Goal: Find specific page/section: Find specific page/section

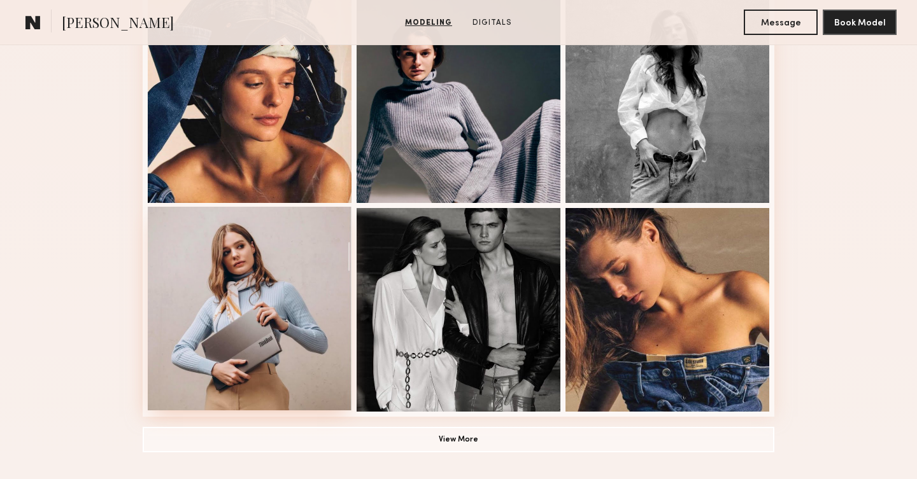
scroll to position [796, 0]
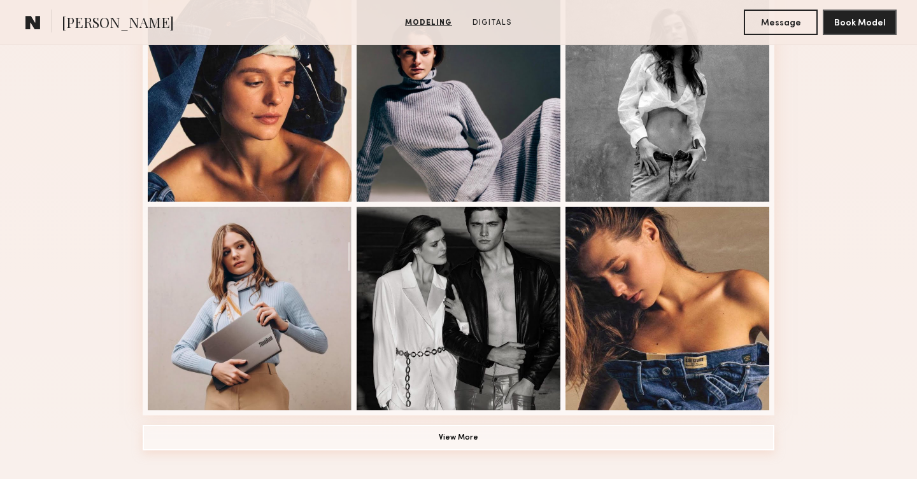
click at [400, 434] on button "View More" at bounding box center [459, 437] width 632 height 25
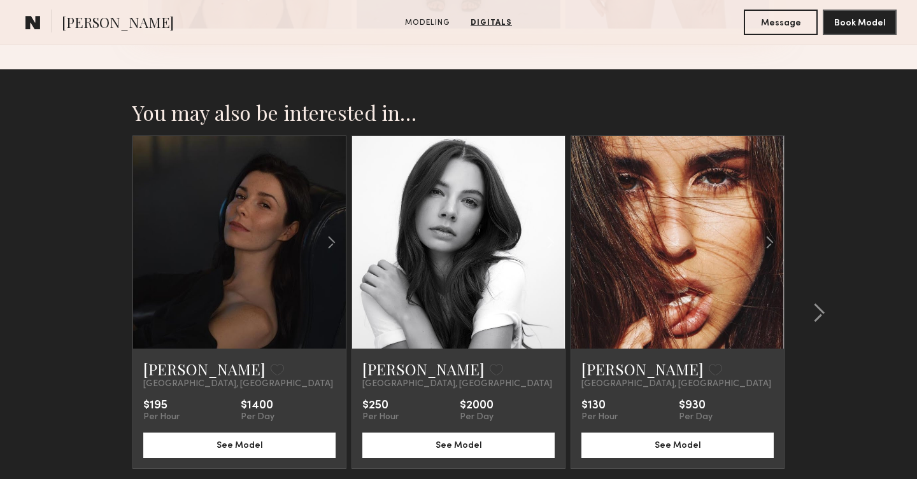
scroll to position [2638, 0]
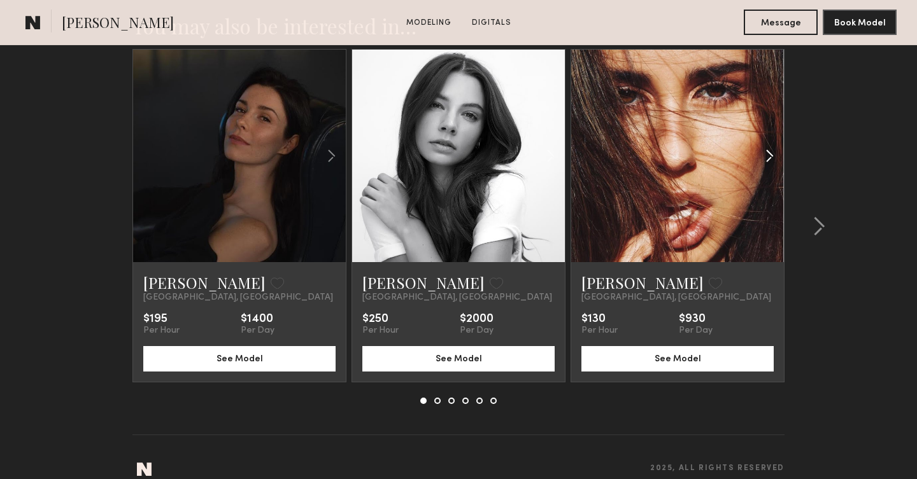
click at [769, 153] on common-icon at bounding box center [769, 156] width 18 height 24
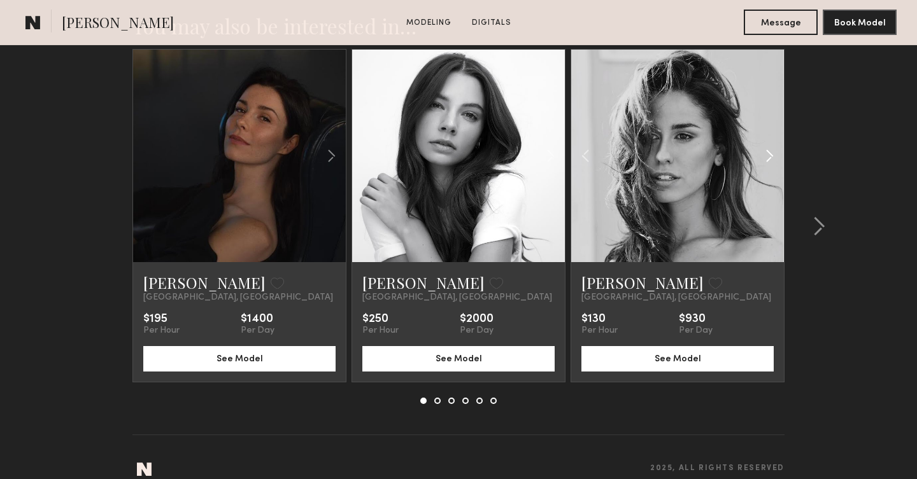
click at [770, 153] on common-icon at bounding box center [769, 156] width 18 height 24
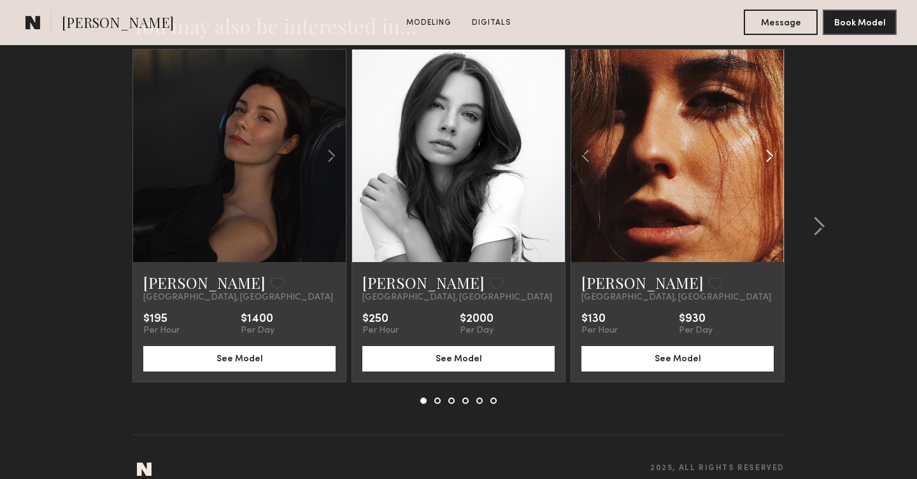
click at [770, 153] on common-icon at bounding box center [769, 156] width 18 height 24
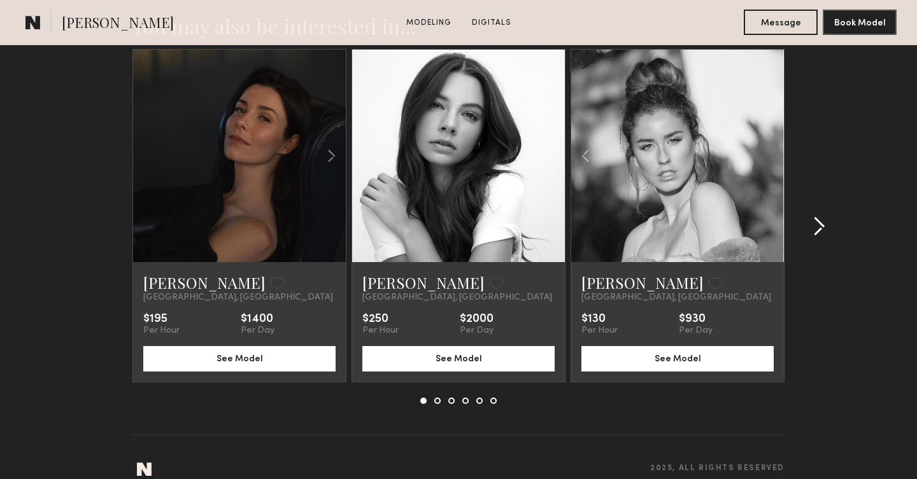
click at [816, 237] on div at bounding box center [814, 226] width 61 height 355
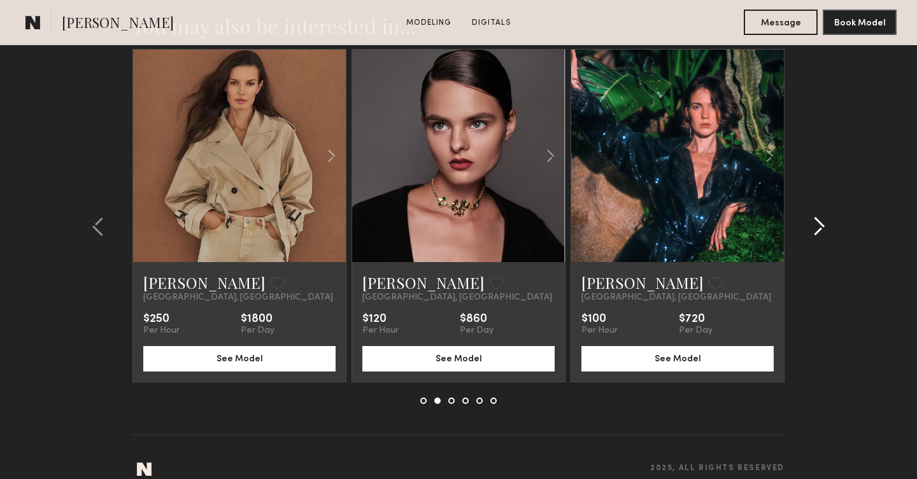
click at [816, 237] on div at bounding box center [814, 226] width 61 height 355
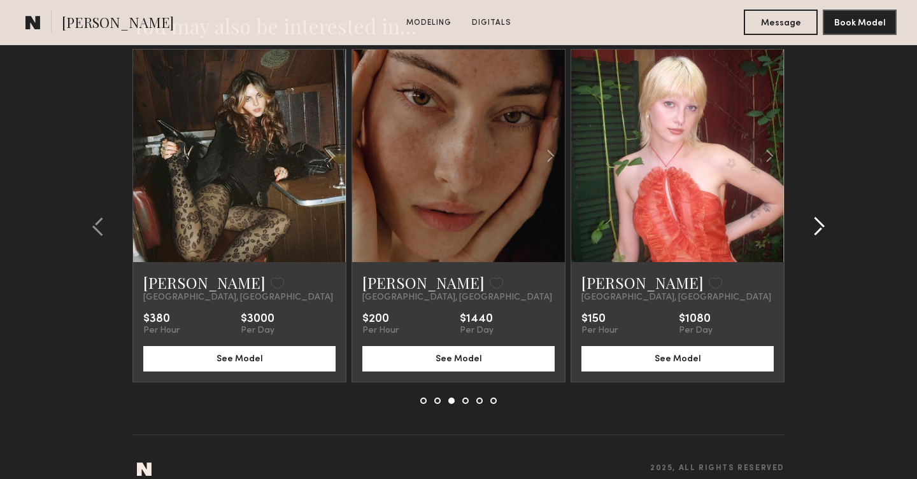
click at [816, 237] on div at bounding box center [814, 226] width 61 height 355
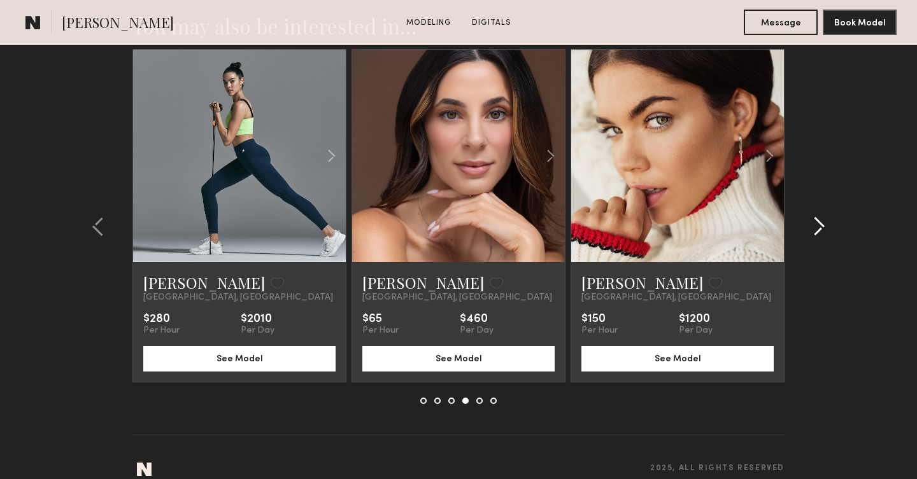
click at [816, 237] on div at bounding box center [814, 226] width 61 height 355
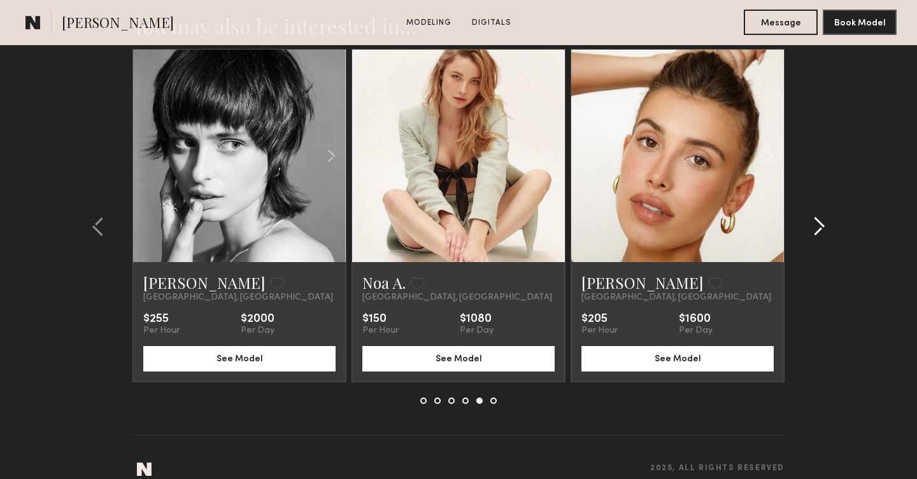
click at [816, 237] on div at bounding box center [814, 226] width 61 height 355
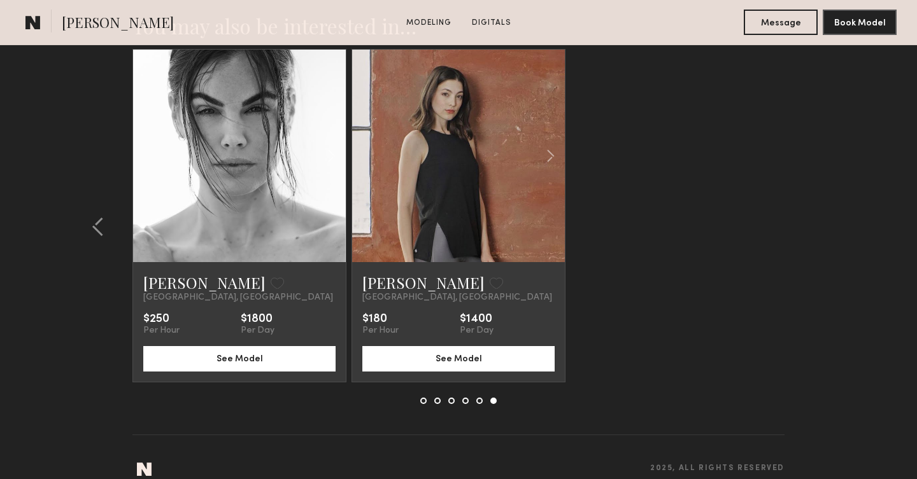
click at [29, 24] on common-icon at bounding box center [32, 22] width 15 height 17
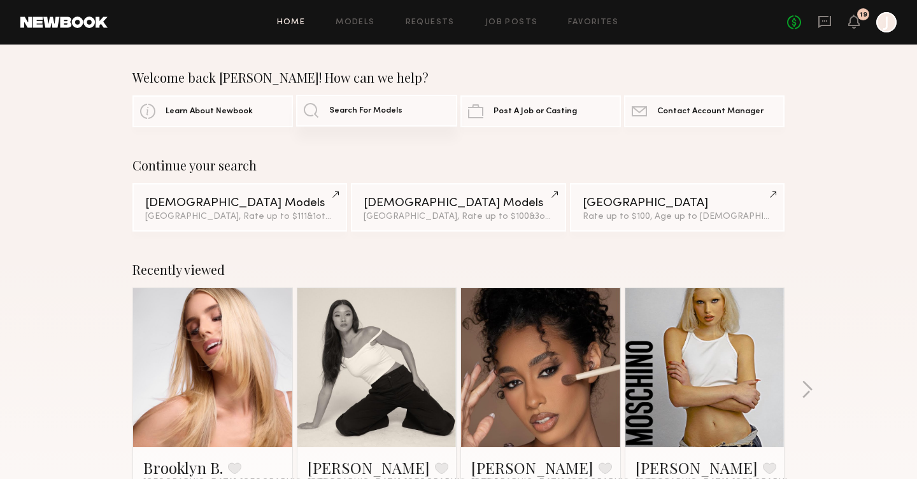
click at [350, 110] on span "Search For Models" at bounding box center [365, 111] width 73 height 8
